Goal: Register for event/course

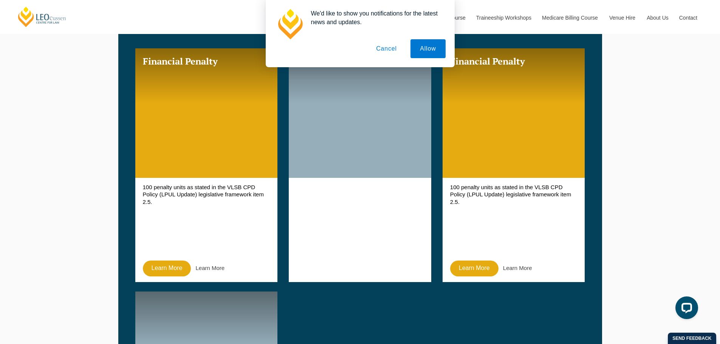
click at [388, 45] on button "Cancel" at bounding box center [386, 48] width 40 height 19
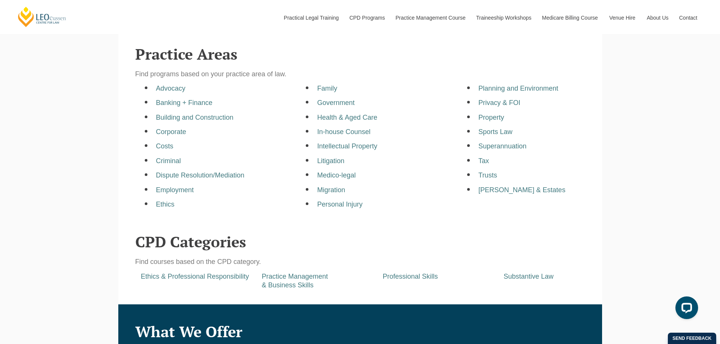
scroll to position [246, 0]
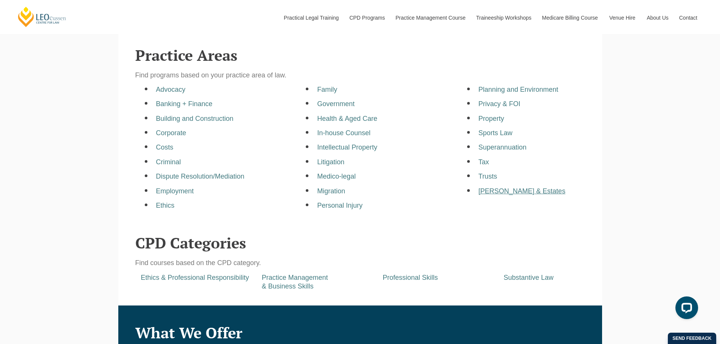
click at [516, 192] on a=pages/cpd-programs&taxons=pages/cpd-programs/practice-area/wills-and-estates&_gl=1*1hibhbs*_gcl_au*MTg5OTQxMDIwMC4xNzU1NjcxNTk0*_ga*NjIyNTExMDMzLjE3NTU2NzE1OTU "[PERSON_NAME] & Estates" at bounding box center [521, 191] width 87 height 8
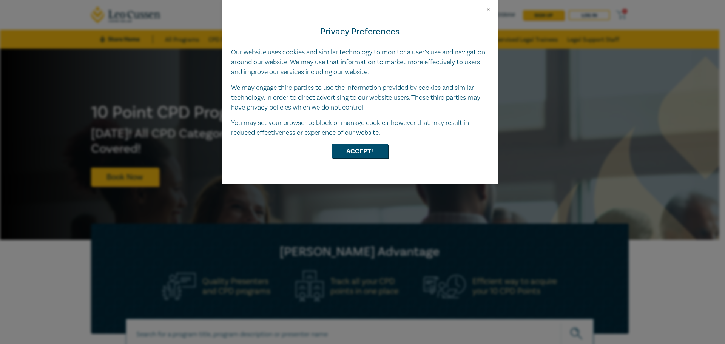
click at [352, 144] on div "Privacy Preferences Our website uses cookies and similar technology to monitor …" at bounding box center [360, 98] width 276 height 171
click at [377, 149] on button "Accept!" at bounding box center [360, 151] width 57 height 14
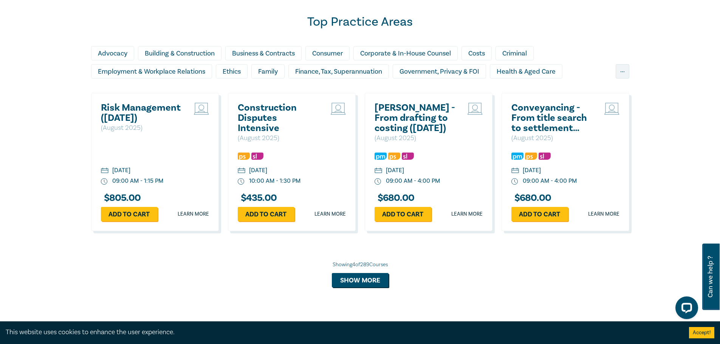
scroll to position [680, 0]
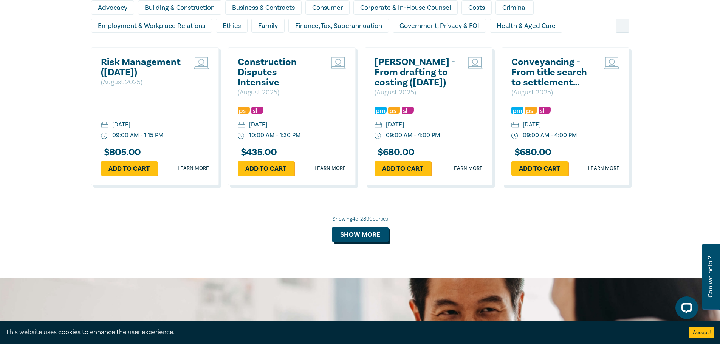
click at [381, 236] on button "Show more" at bounding box center [360, 234] width 57 height 14
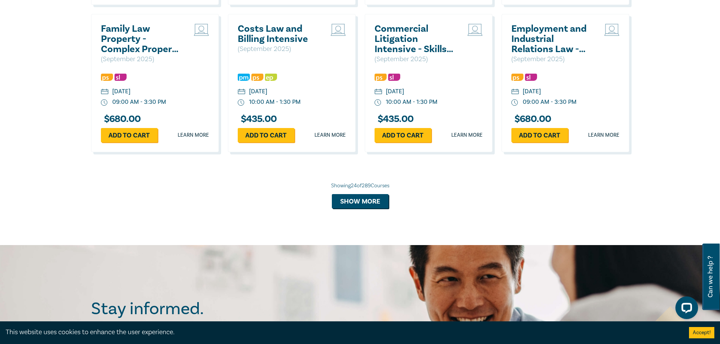
scroll to position [1464, 0]
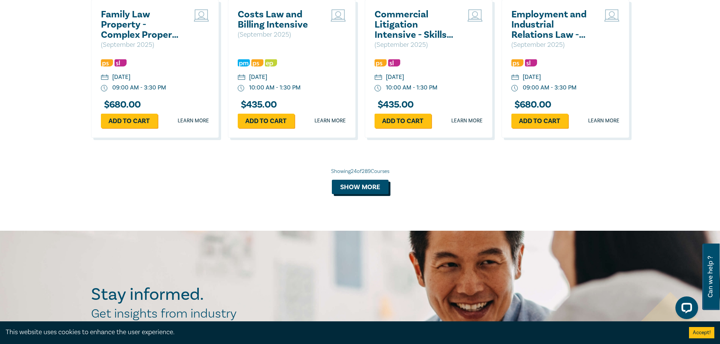
click at [377, 189] on button "Show more" at bounding box center [360, 187] width 57 height 14
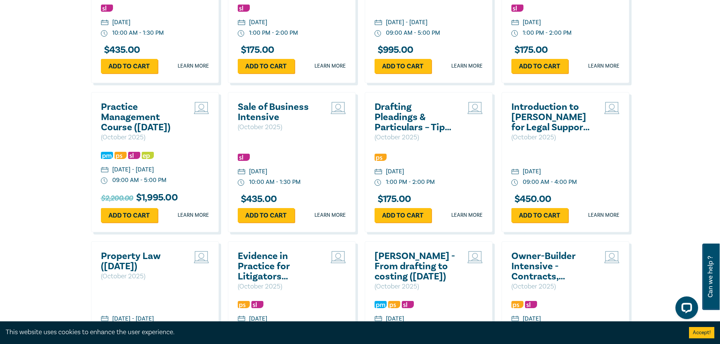
scroll to position [1681, 0]
